Goal: Find specific page/section: Find specific page/section

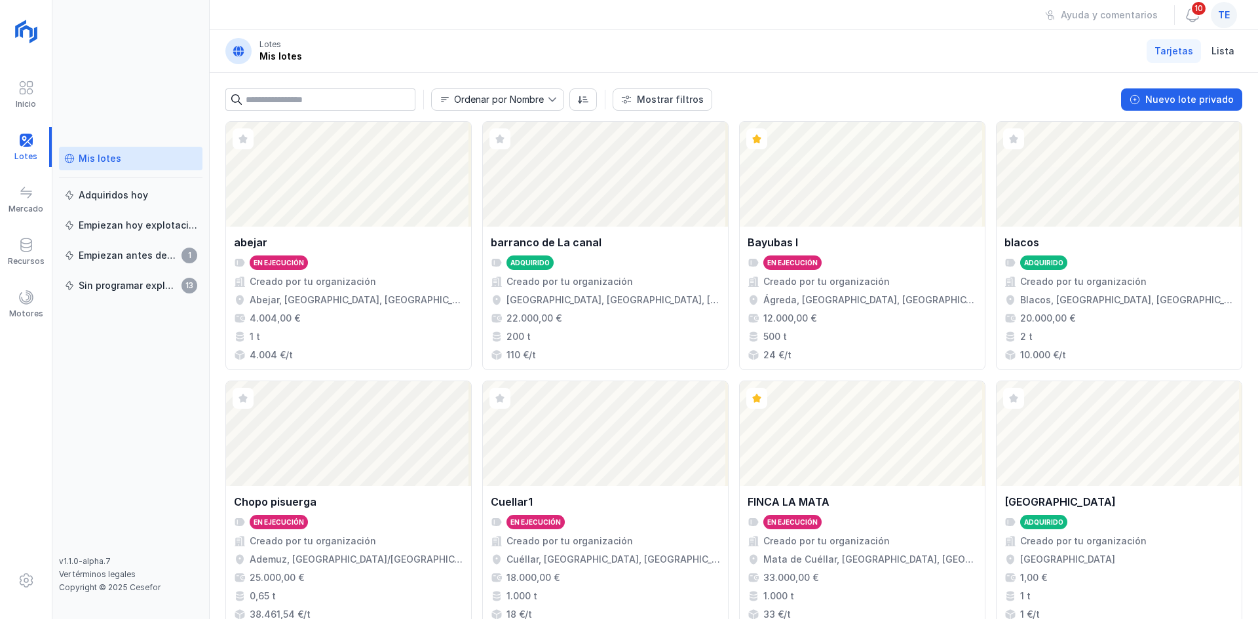
click at [1222, 9] on span "te" at bounding box center [1224, 15] width 12 height 13
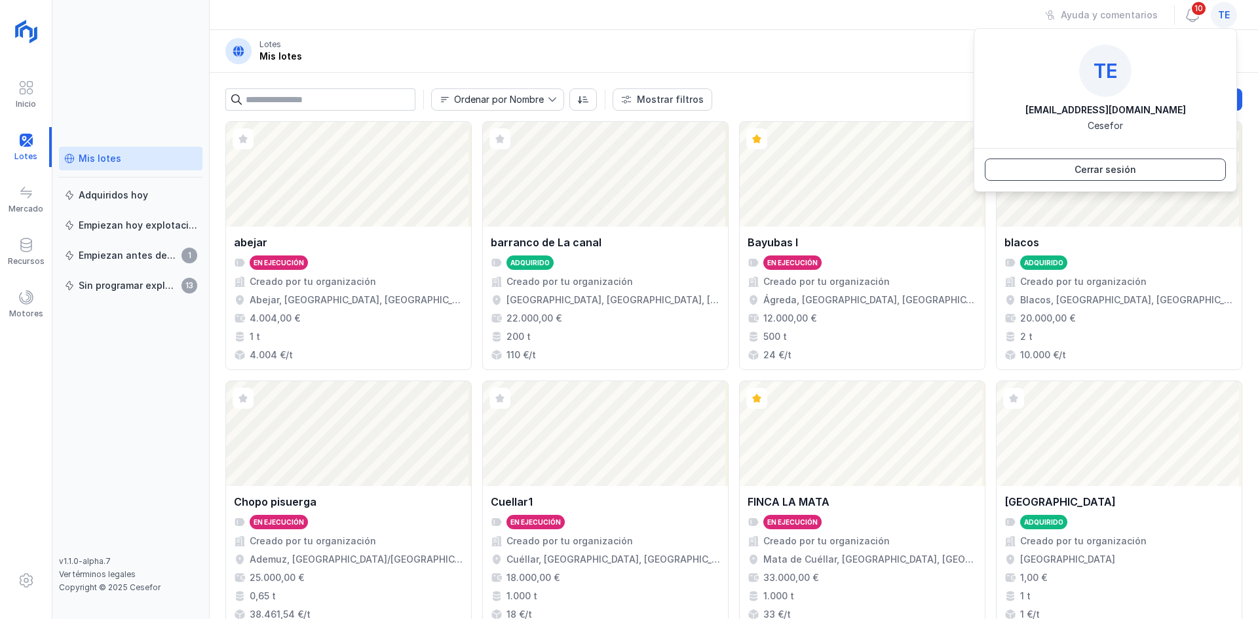
click at [1150, 178] on button "Cerrar sesión" at bounding box center [1105, 170] width 241 height 22
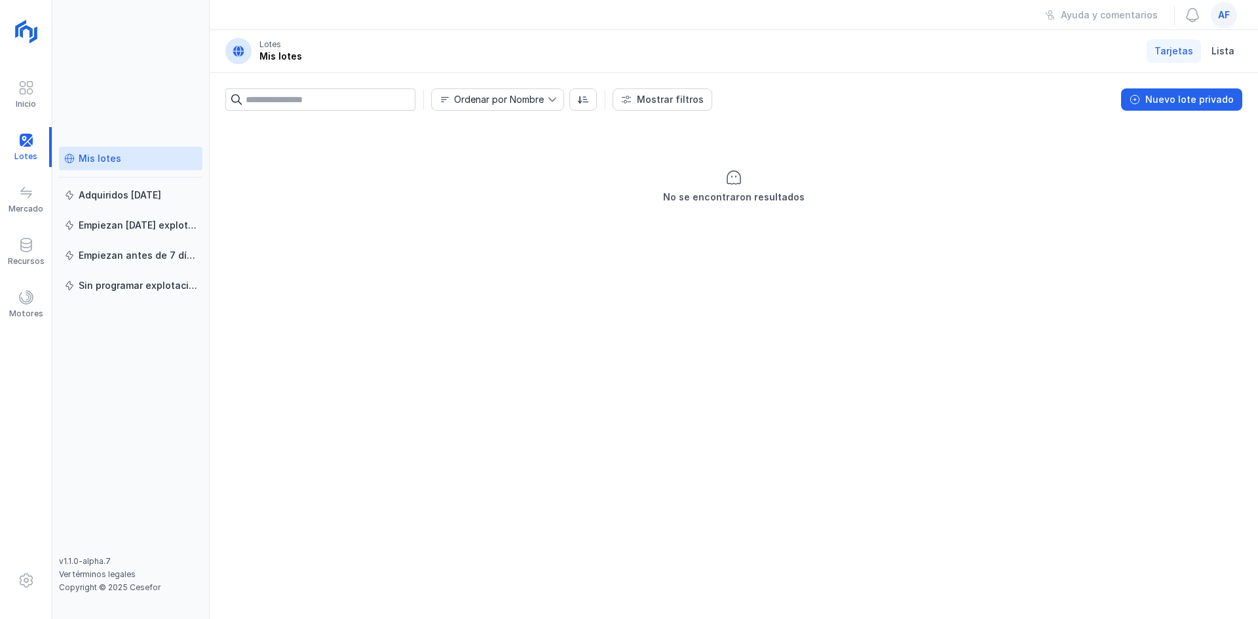
click at [1234, 23] on div "af" at bounding box center [1224, 15] width 26 height 26
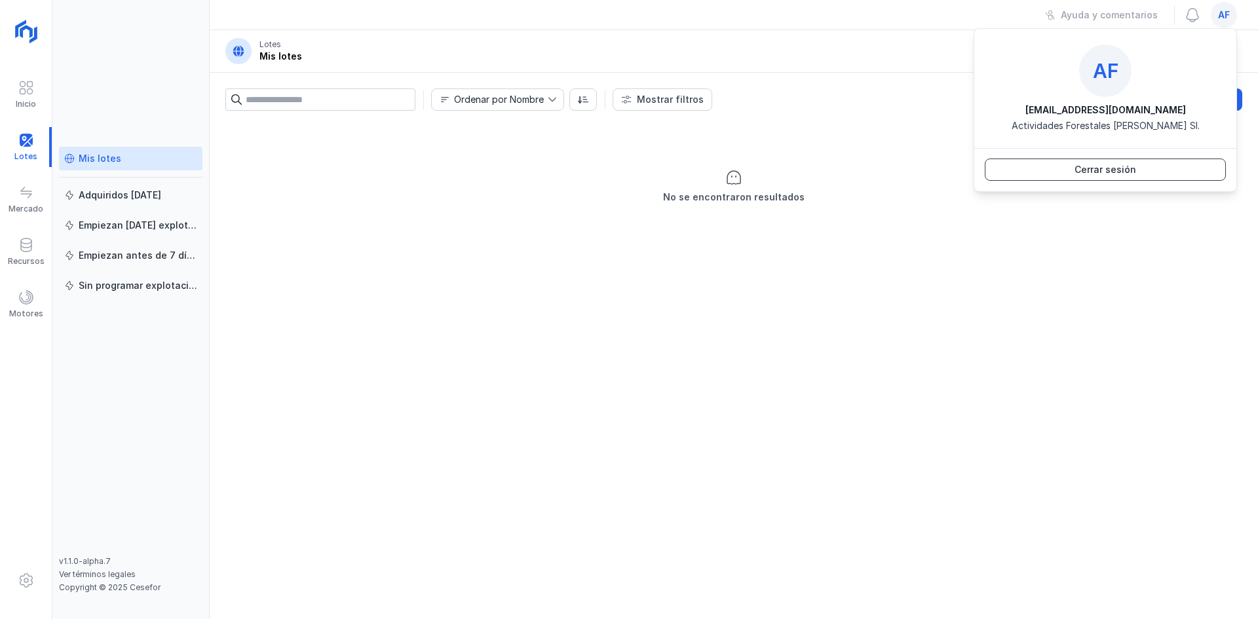
click at [1107, 161] on button "Cerrar sesión" at bounding box center [1105, 170] width 241 height 22
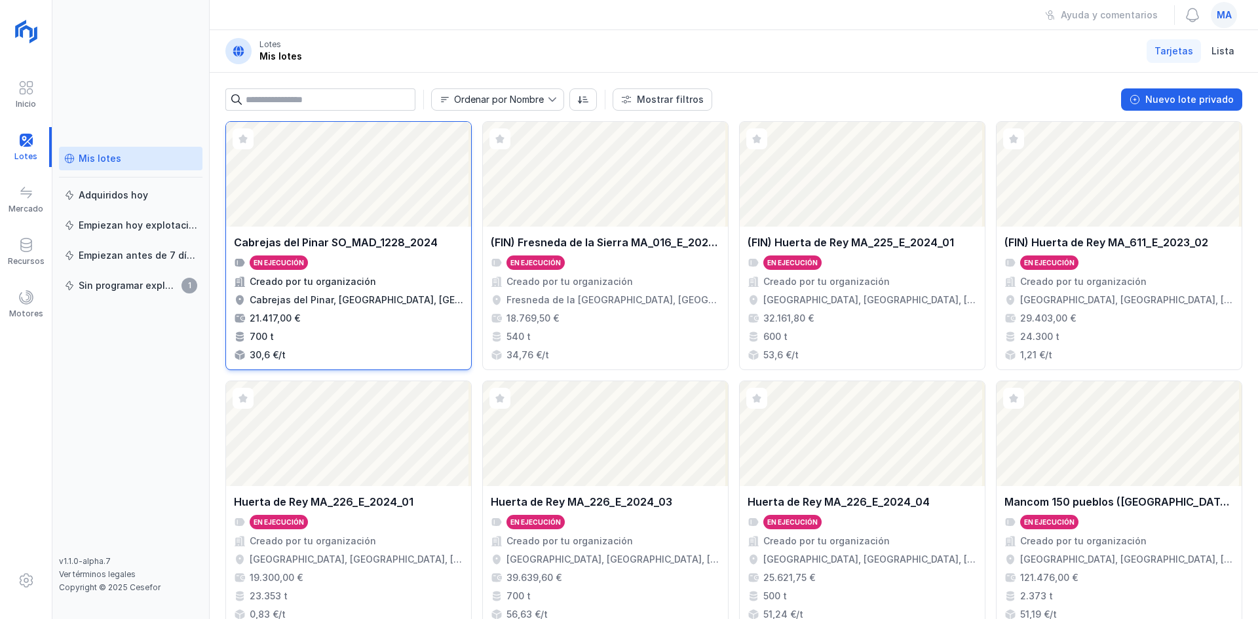
click at [311, 176] on div "Abrir lote" at bounding box center [348, 174] width 245 height 105
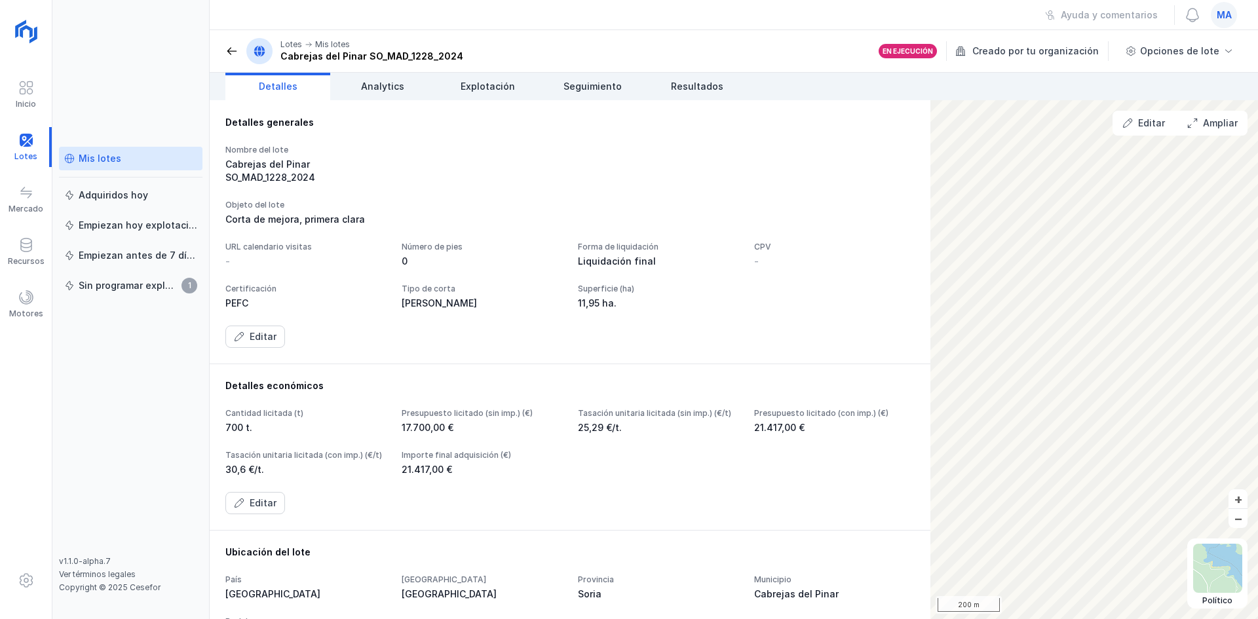
click at [1222, 23] on div "ma" at bounding box center [1224, 15] width 26 height 26
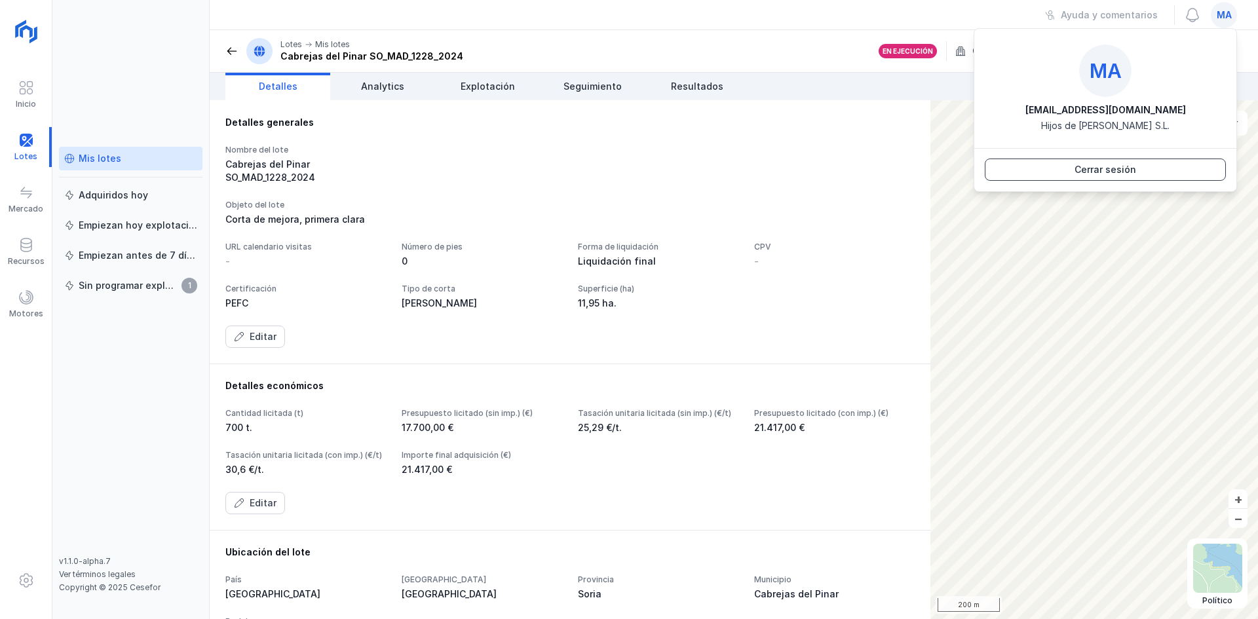
click at [1112, 168] on div "Cerrar sesión" at bounding box center [1105, 169] width 62 height 13
